Goal: Task Accomplishment & Management: Complete application form

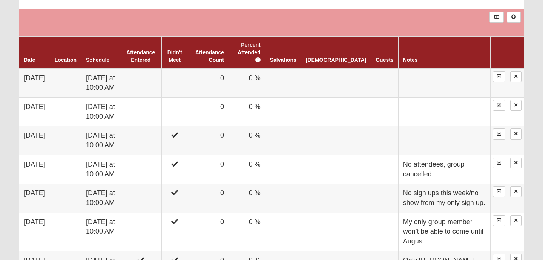
scroll to position [321, 0]
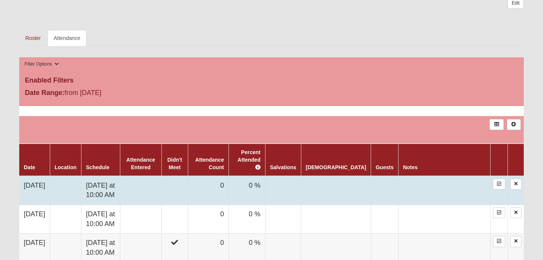
click at [188, 180] on td at bounding box center [174, 190] width 26 height 29
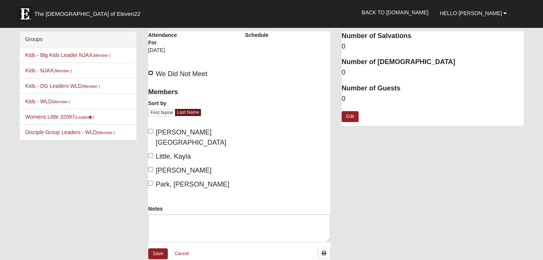
click at [149, 74] on input "We Did Not Meet" at bounding box center [150, 73] width 5 height 5
checkbox input "true"
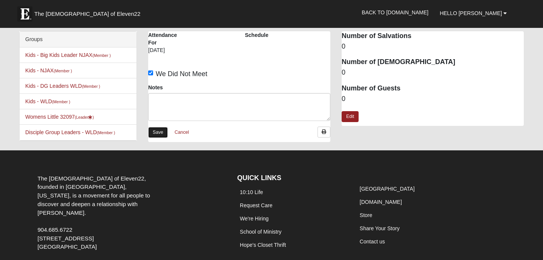
click at [162, 135] on link "Save" at bounding box center [158, 132] width 20 height 11
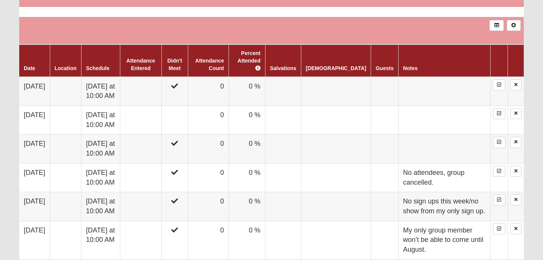
scroll to position [417, 0]
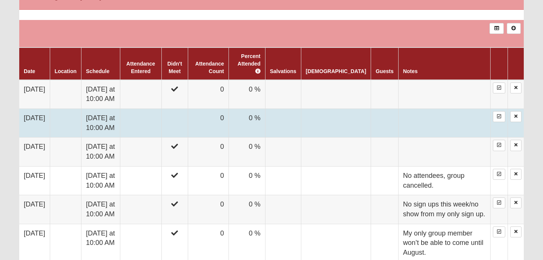
click at [188, 116] on td at bounding box center [174, 123] width 26 height 29
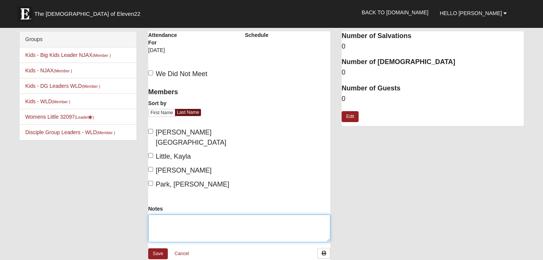
click at [184, 215] on textarea "Notes" at bounding box center [239, 229] width 182 height 28
type textarea "I was out of town."
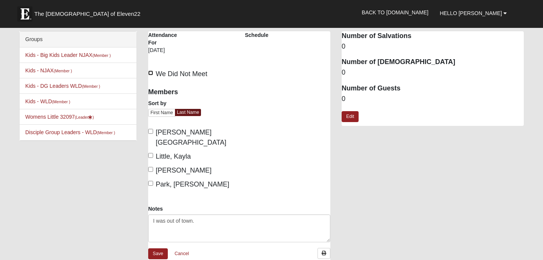
click at [149, 72] on input "We Did Not Meet" at bounding box center [150, 73] width 5 height 5
checkbox input "true"
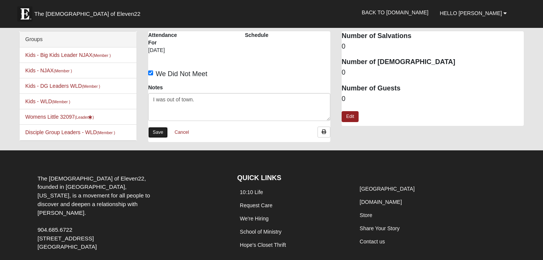
click at [157, 129] on link "Save" at bounding box center [158, 132] width 20 height 11
